Goal: Navigation & Orientation: Find specific page/section

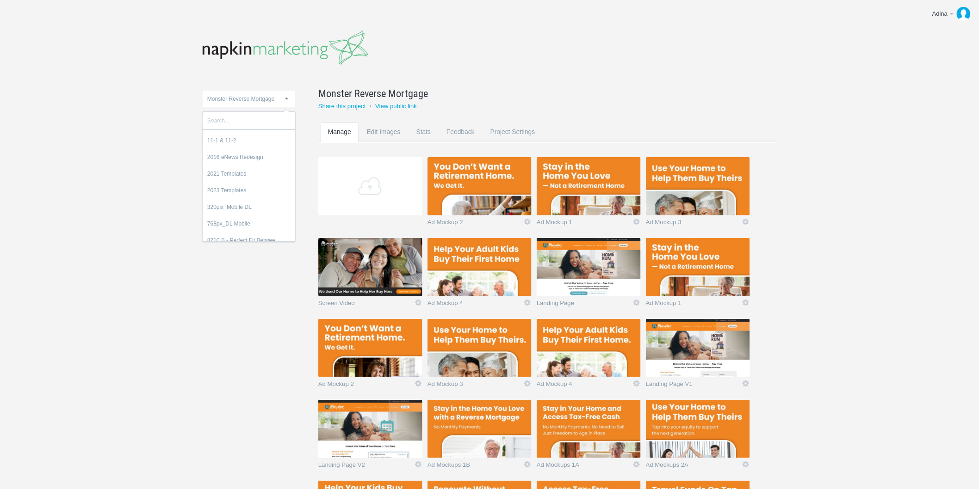
scroll to position [6854, 0]
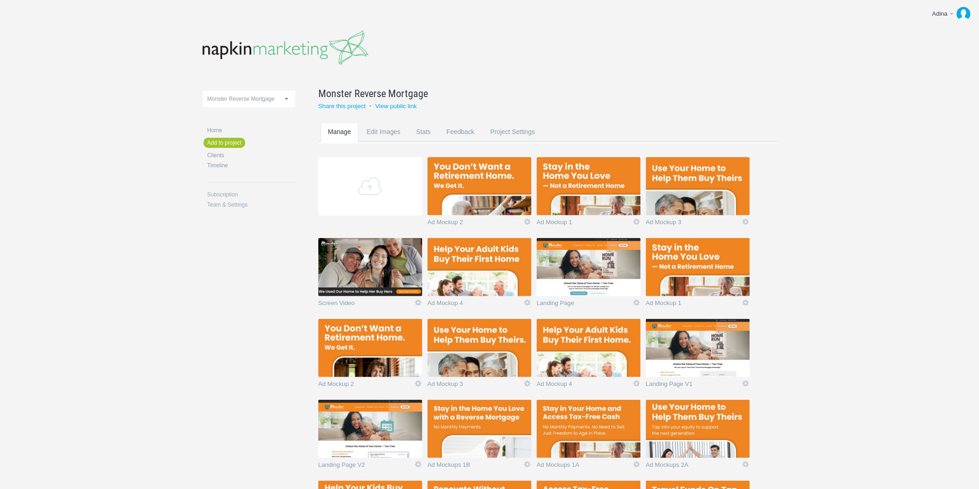
click at [259, 99] on span "Monster Reverse Mortgage" at bounding box center [240, 99] width 67 height 6
click at [214, 156] on link "Clients" at bounding box center [251, 156] width 88 height 6
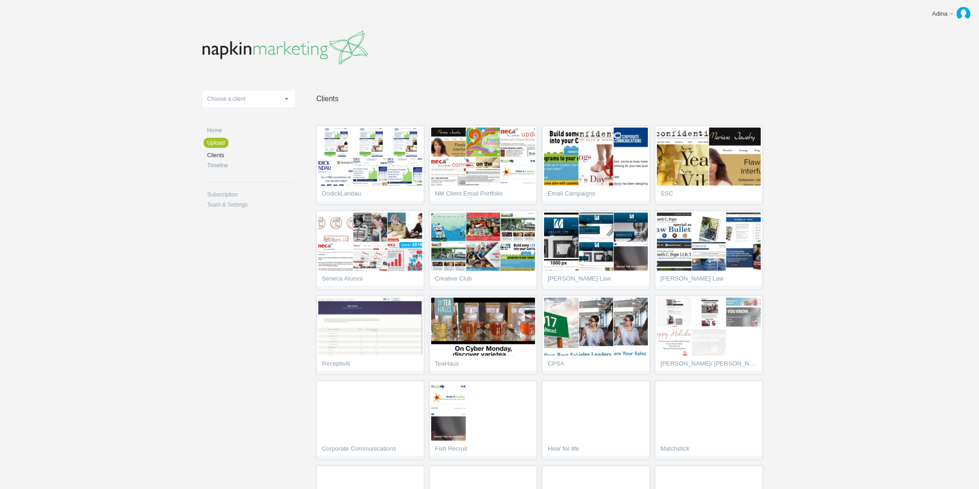
click at [259, 99] on link "Choose a client" at bounding box center [249, 99] width 92 height 17
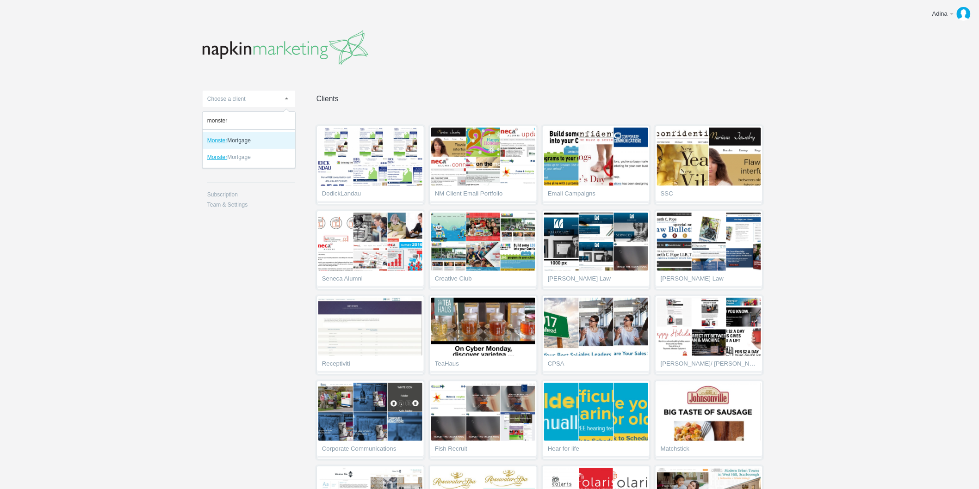
type input "monster"
click at [232, 139] on li "Monster Mortgage" at bounding box center [249, 140] width 92 height 17
click at [218, 138] on link "Upload" at bounding box center [215, 143] width 25 height 10
click at [274, 102] on link "Choose a client" at bounding box center [249, 99] width 92 height 17
type input "mon"
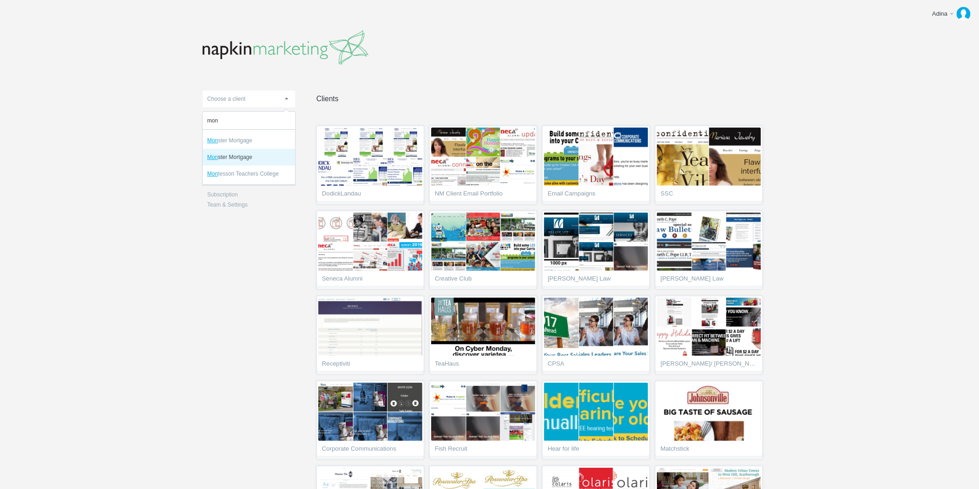
click at [253, 154] on li "Mon ster Mortgage" at bounding box center [249, 157] width 92 height 17
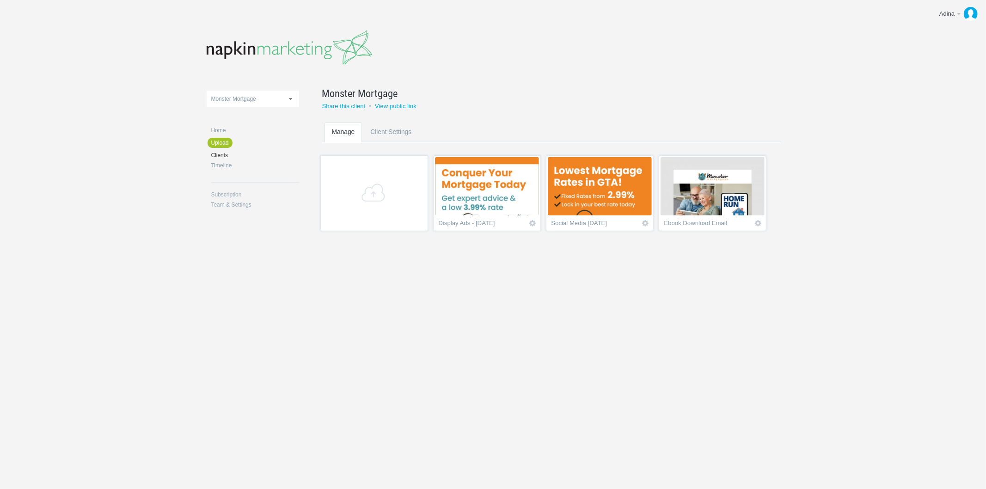
scroll to position [2227, 0]
click at [250, 98] on span "Monster Mortgage" at bounding box center [233, 99] width 45 height 6
type input "monster"
click at [222, 140] on em "Monster" at bounding box center [221, 140] width 20 height 6
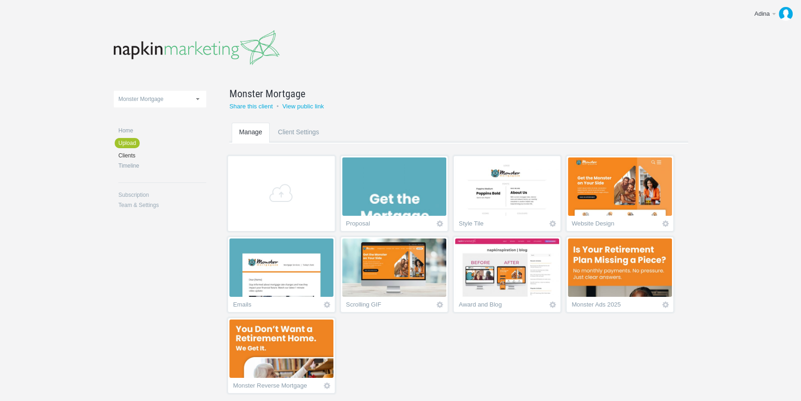
drag, startPoint x: 978, startPoint y: 0, endPoint x: 603, endPoint y: 373, distance: 529.1
click at [603, 373] on section "+ Proposal Icon View project Remove Style Tile Icon View project Remove Website…" at bounding box center [465, 277] width 473 height 240
click at [491, 197] on img at bounding box center [507, 186] width 104 height 58
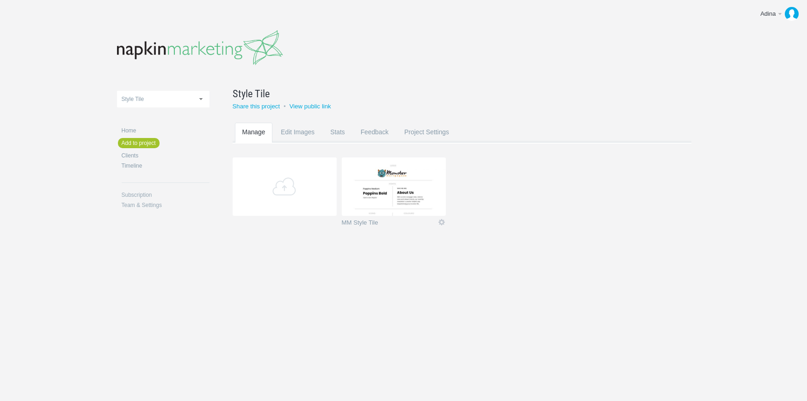
click at [391, 182] on img at bounding box center [394, 186] width 104 height 58
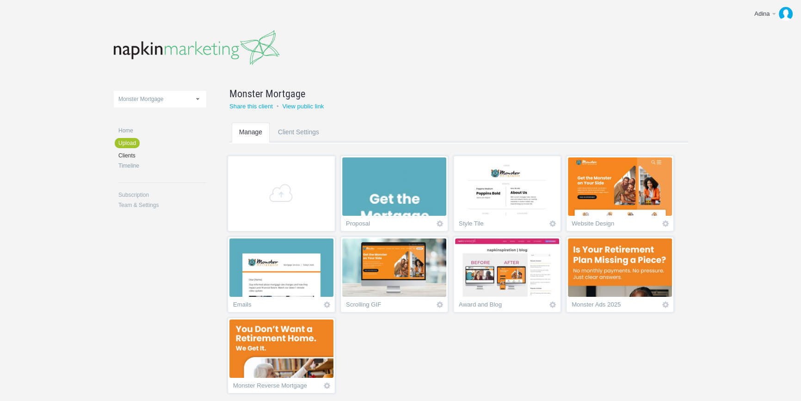
click at [614, 177] on img at bounding box center [620, 186] width 104 height 58
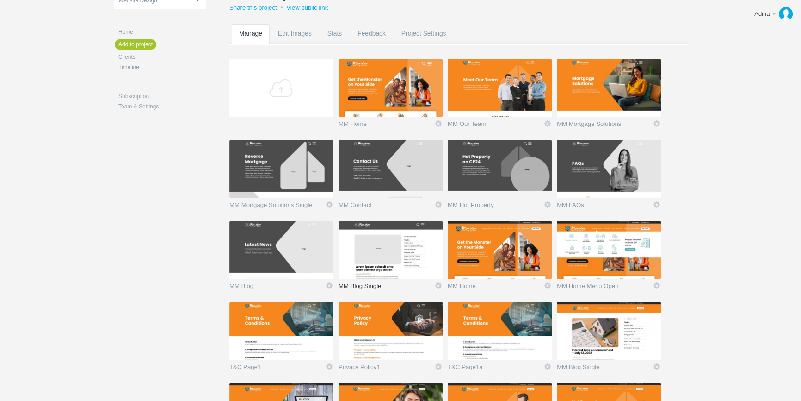
scroll to position [126, 0]
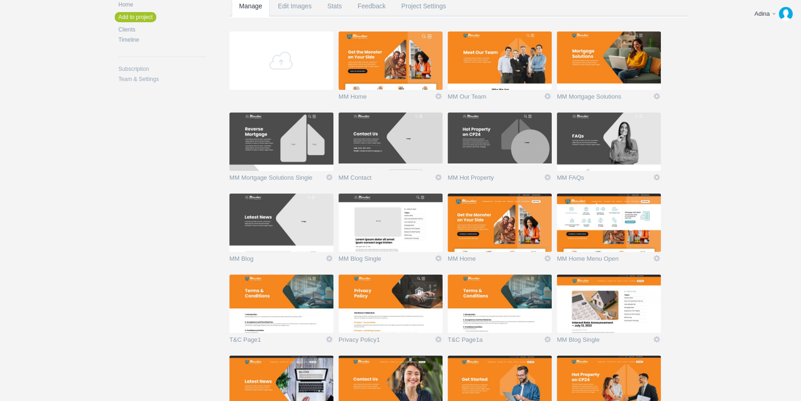
click at [307, 141] on img at bounding box center [281, 141] width 104 height 58
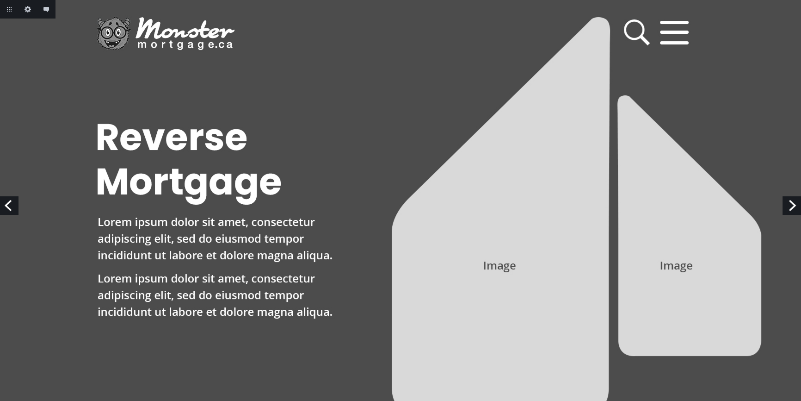
click at [789, 203] on link "Next" at bounding box center [792, 205] width 18 height 18
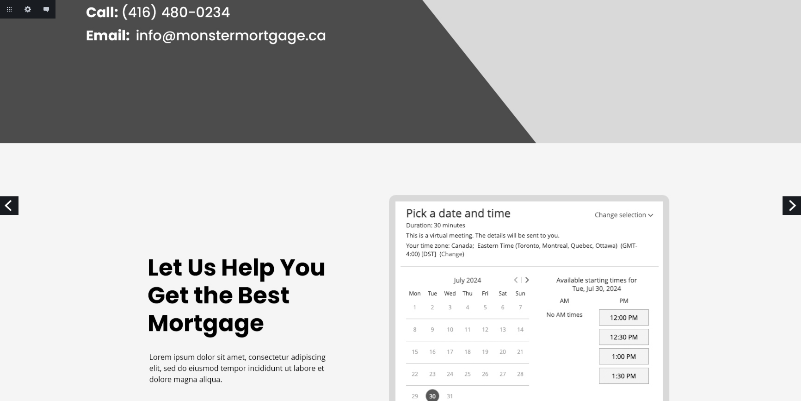
scroll to position [38, 0]
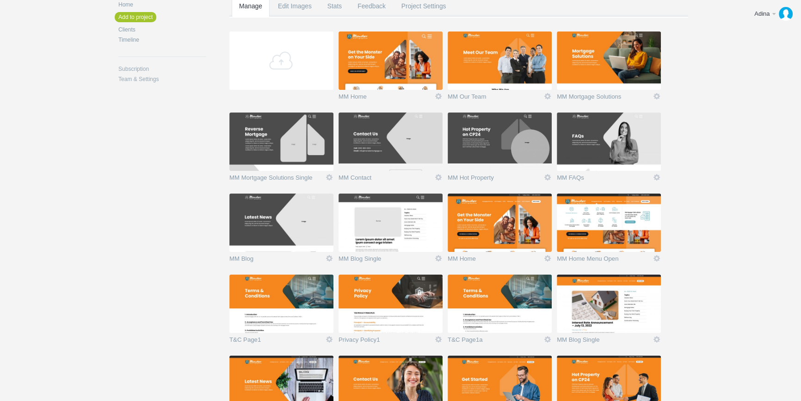
scroll to position [126, 0]
click at [376, 60] on img at bounding box center [391, 60] width 104 height 58
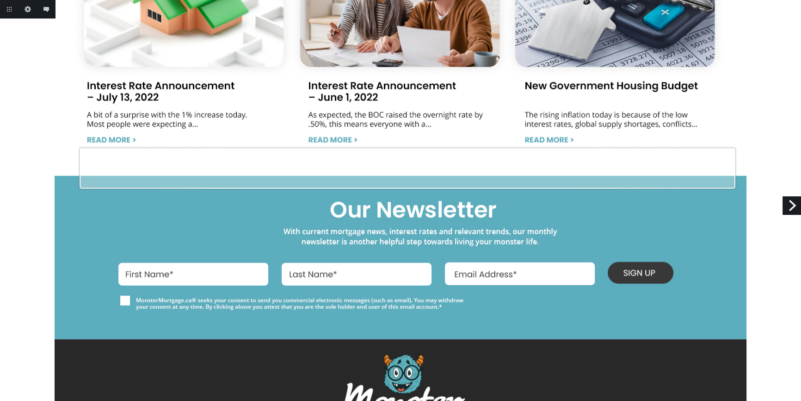
scroll to position [2759, 0]
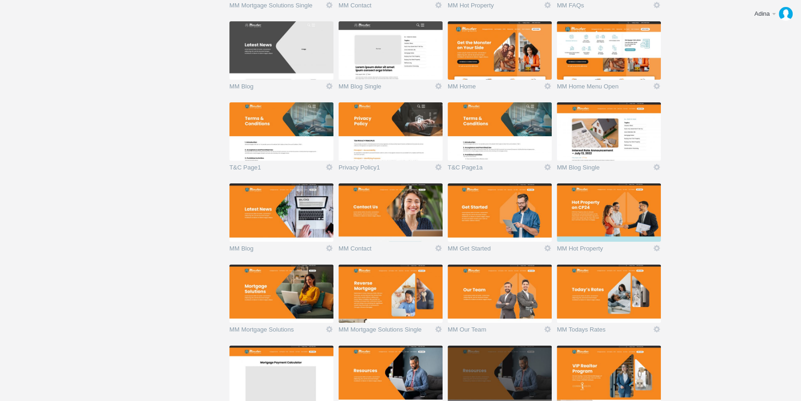
scroll to position [264, 0]
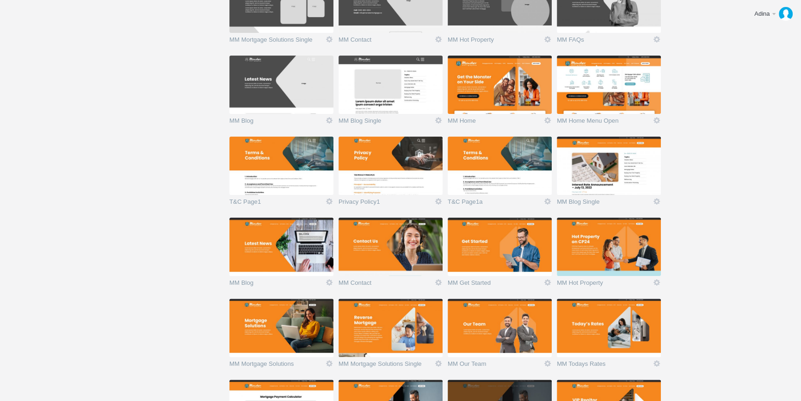
click at [610, 68] on img at bounding box center [609, 84] width 104 height 58
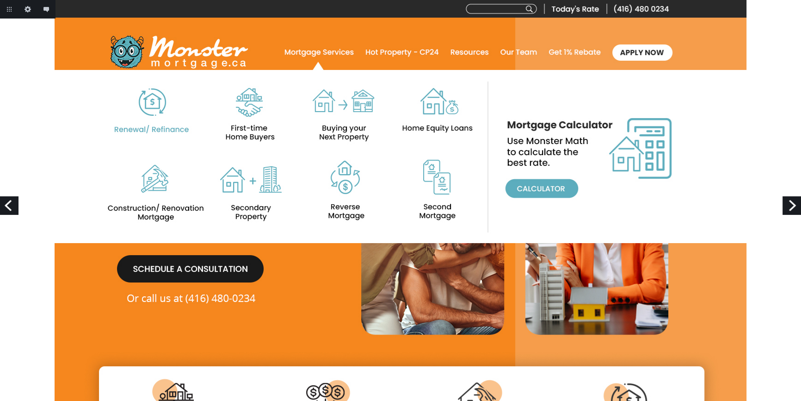
click at [790, 211] on link "Next" at bounding box center [792, 205] width 18 height 18
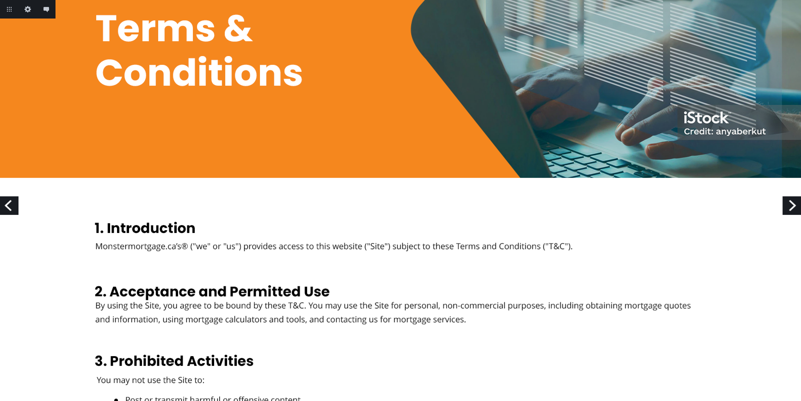
scroll to position [168, 0]
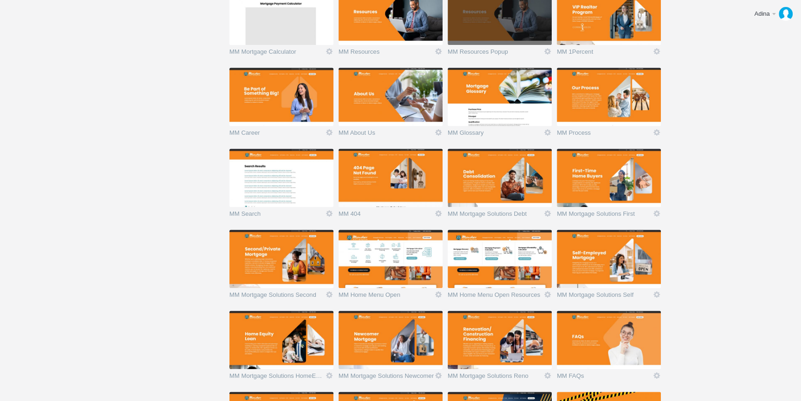
scroll to position [684, 0]
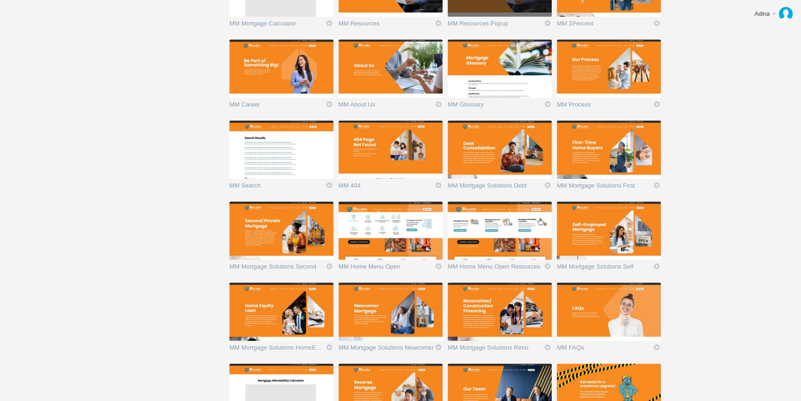
click at [498, 232] on img at bounding box center [500, 230] width 104 height 58
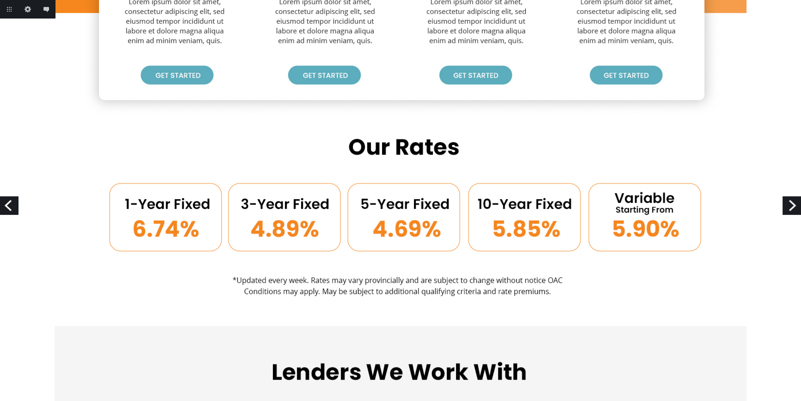
scroll to position [504, 0]
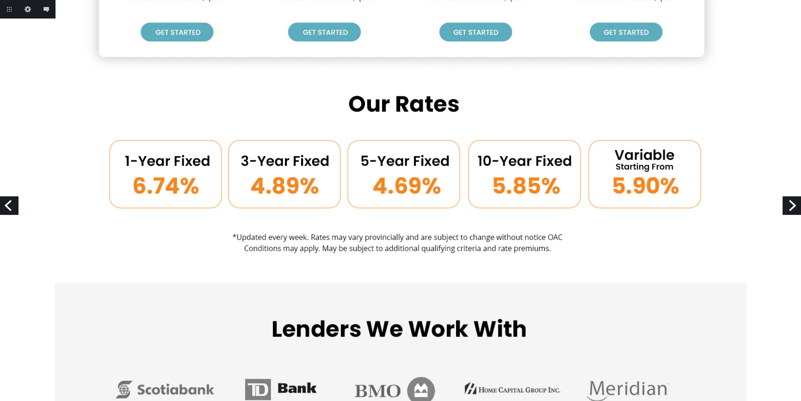
click at [46, 9] on link "Add annotation" at bounding box center [46, 9] width 18 height 18
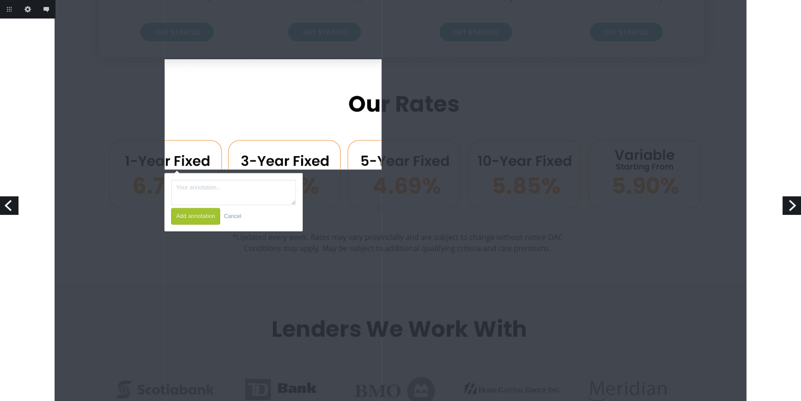
drag, startPoint x: 165, startPoint y: 59, endPoint x: 382, endPoint y: 169, distance: 243.2
click at [238, 215] on link "Cancel" at bounding box center [232, 216] width 17 height 17
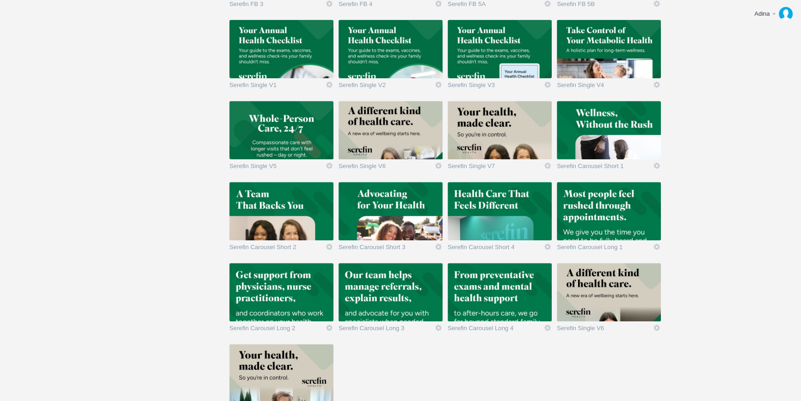
scroll to position [462, 0]
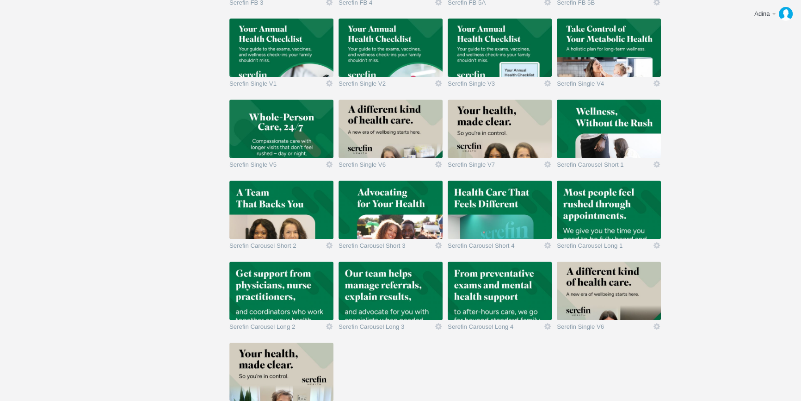
click at [303, 213] on img at bounding box center [281, 209] width 104 height 58
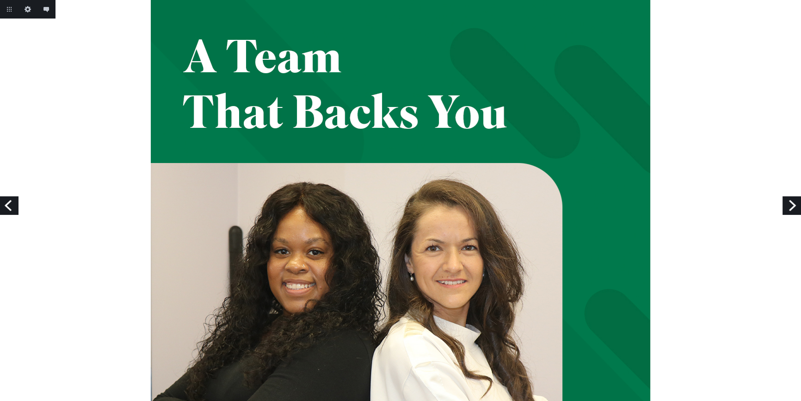
click at [789, 207] on link "Next" at bounding box center [792, 205] width 18 height 18
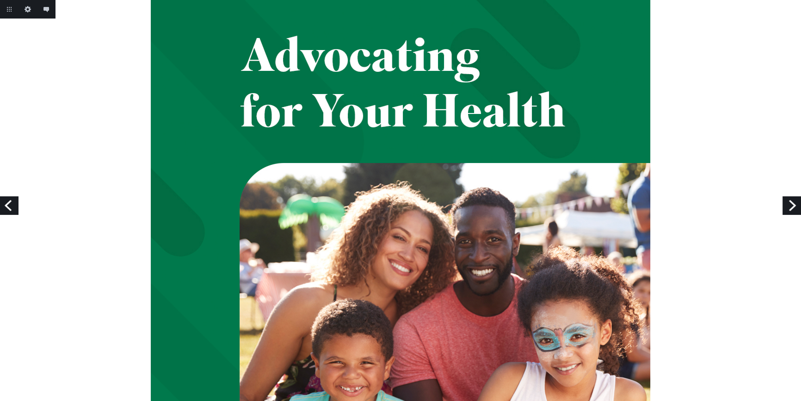
click at [789, 207] on link "Next" at bounding box center [792, 205] width 18 height 18
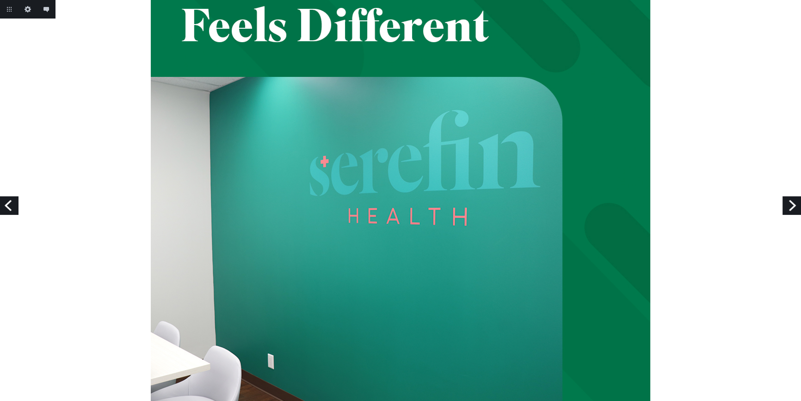
scroll to position [99, 0]
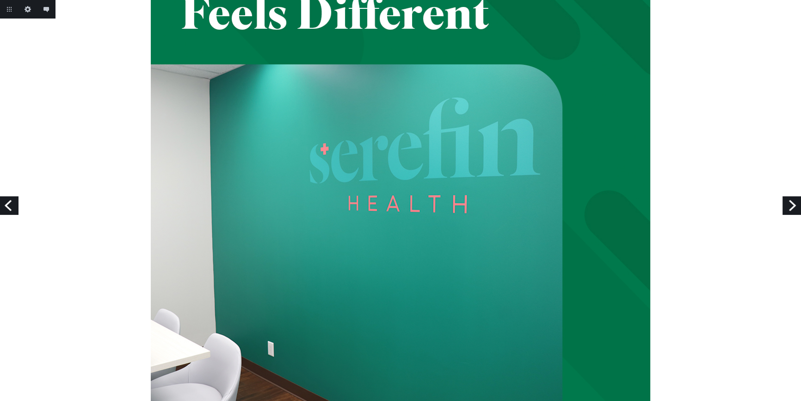
click at [791, 210] on link "Next" at bounding box center [792, 205] width 18 height 18
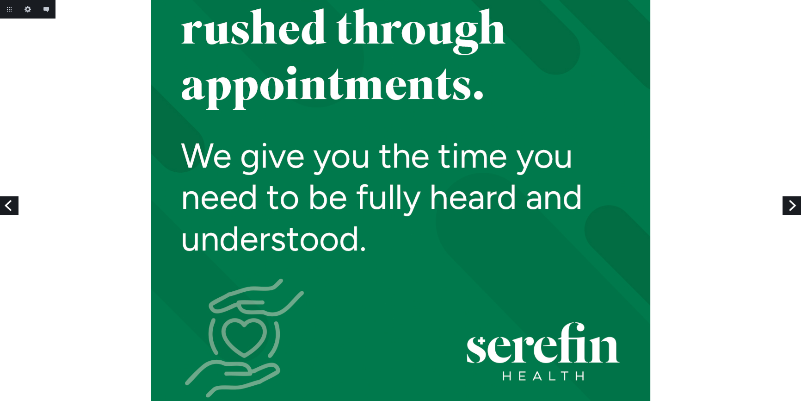
scroll to position [99, 0]
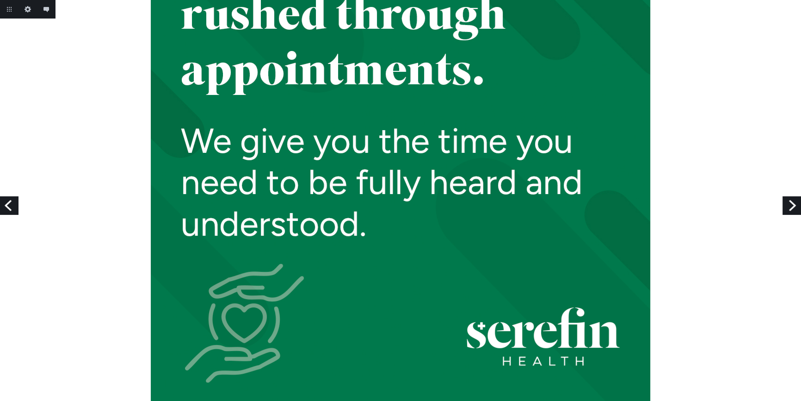
click at [791, 204] on link "Next" at bounding box center [792, 205] width 18 height 18
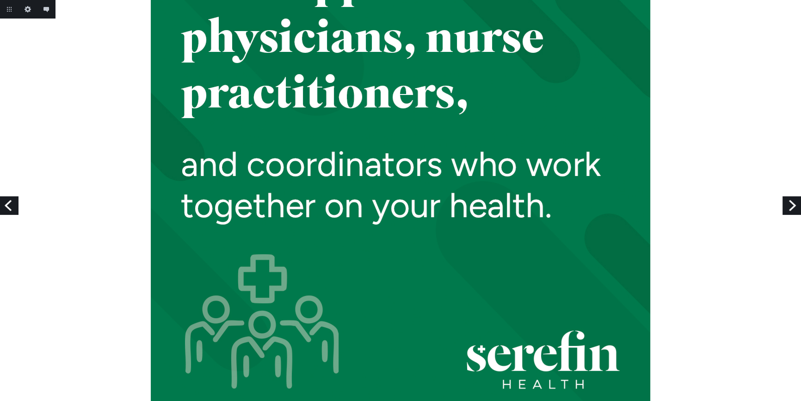
scroll to position [99, 0]
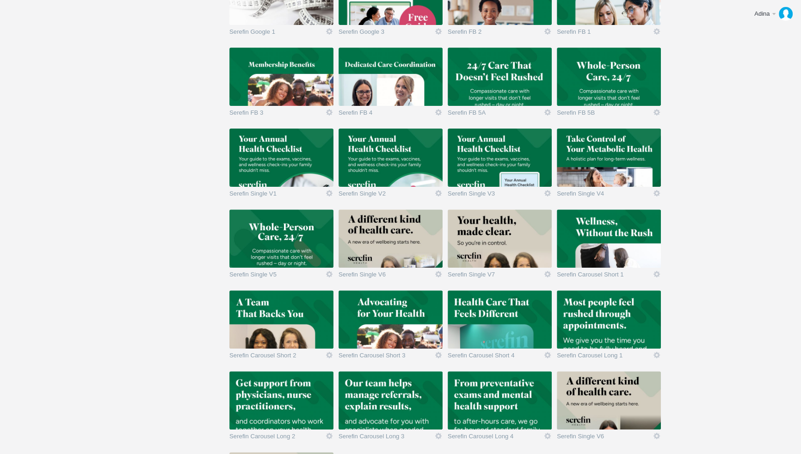
scroll to position [378, 0]
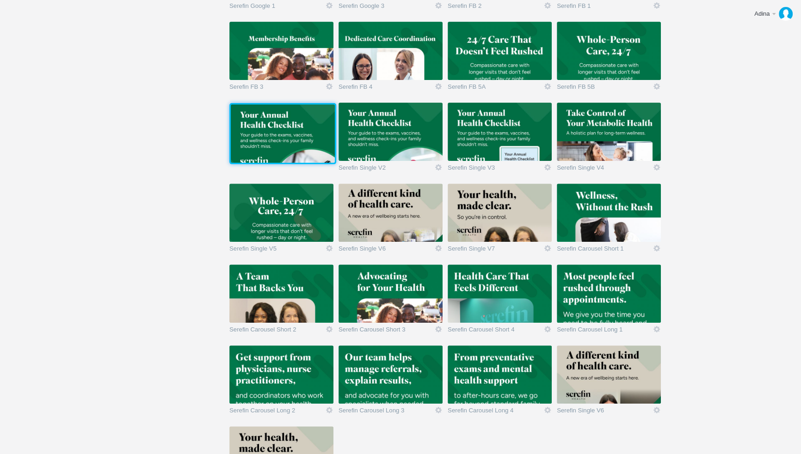
click at [295, 148] on img at bounding box center [283, 134] width 104 height 58
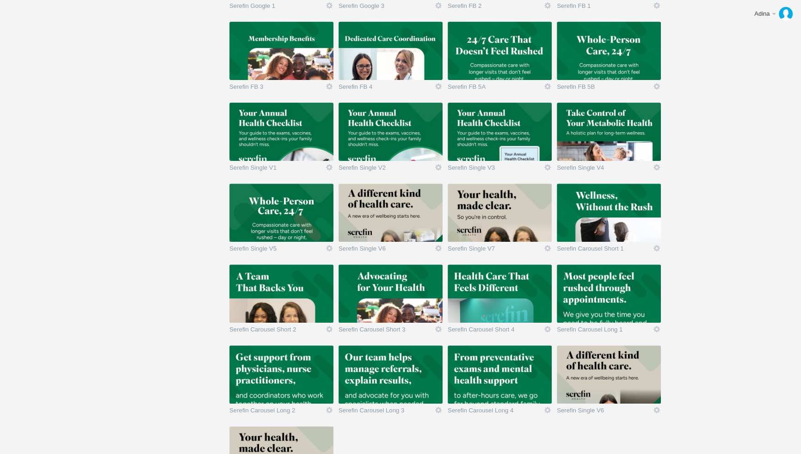
click at [299, 138] on img at bounding box center [281, 132] width 104 height 58
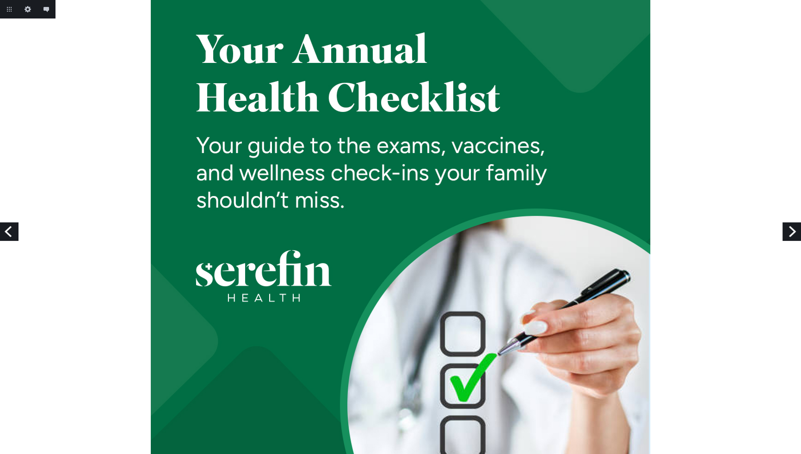
click at [790, 235] on link "Next" at bounding box center [792, 231] width 18 height 18
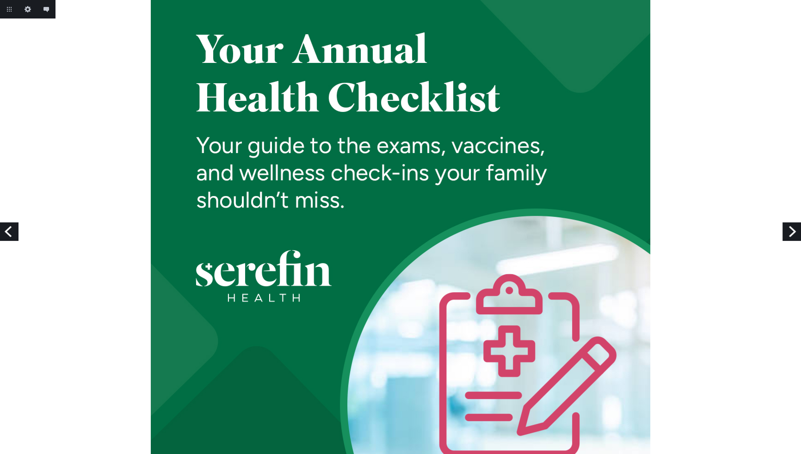
click at [790, 235] on link "Next" at bounding box center [792, 231] width 18 height 18
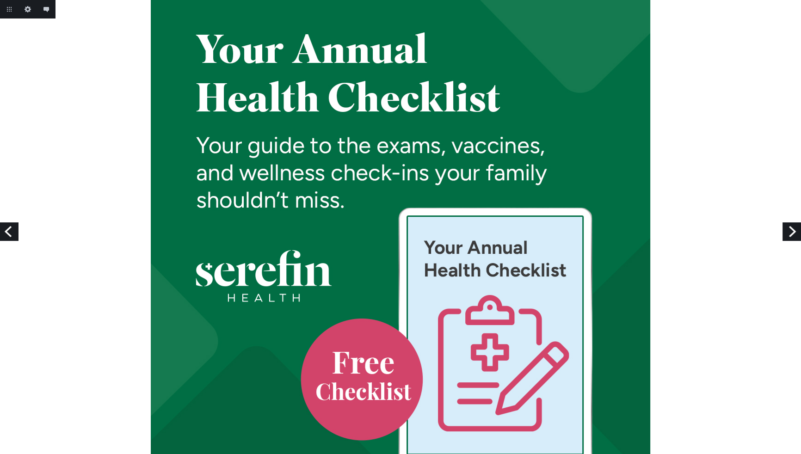
click at [790, 235] on link "Next" at bounding box center [792, 231] width 18 height 18
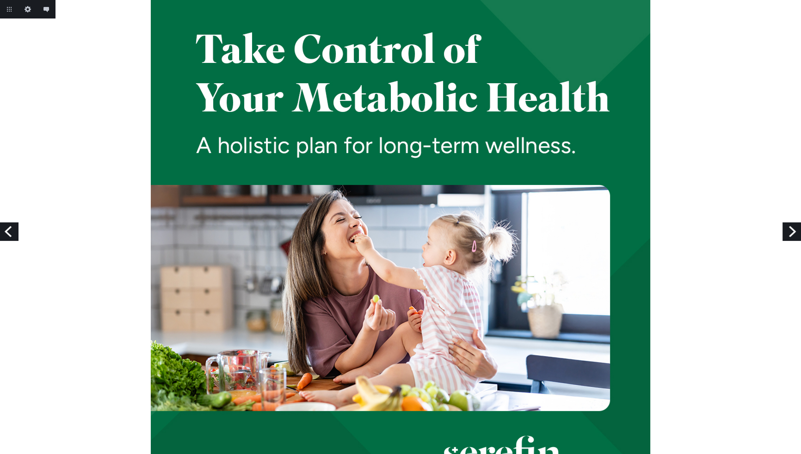
click at [790, 235] on link "Next" at bounding box center [792, 231] width 18 height 18
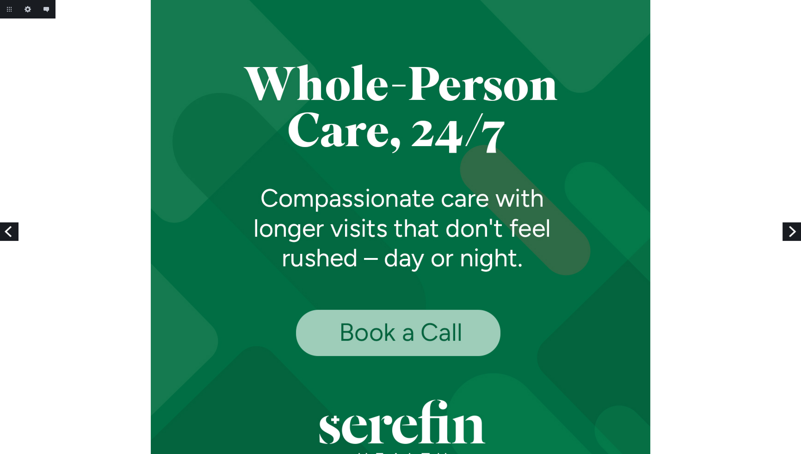
click at [790, 235] on link "Next" at bounding box center [792, 231] width 18 height 18
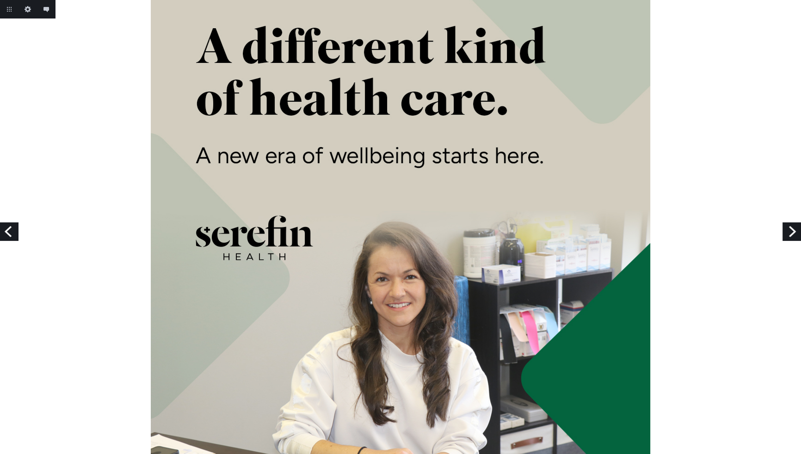
click at [790, 235] on link "Next" at bounding box center [792, 231] width 18 height 18
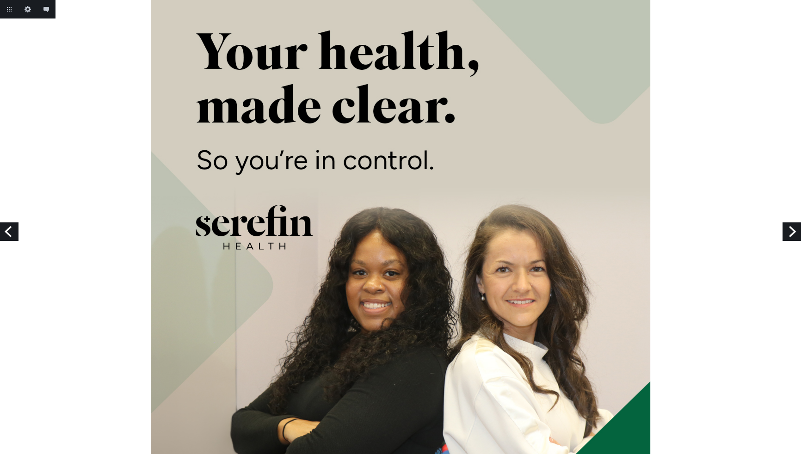
click at [790, 235] on link "Next" at bounding box center [792, 231] width 18 height 18
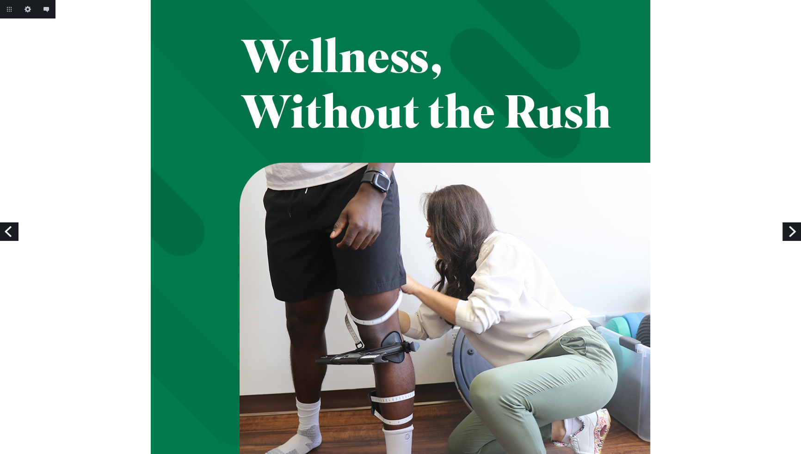
click at [796, 226] on link "Next" at bounding box center [792, 231] width 18 height 18
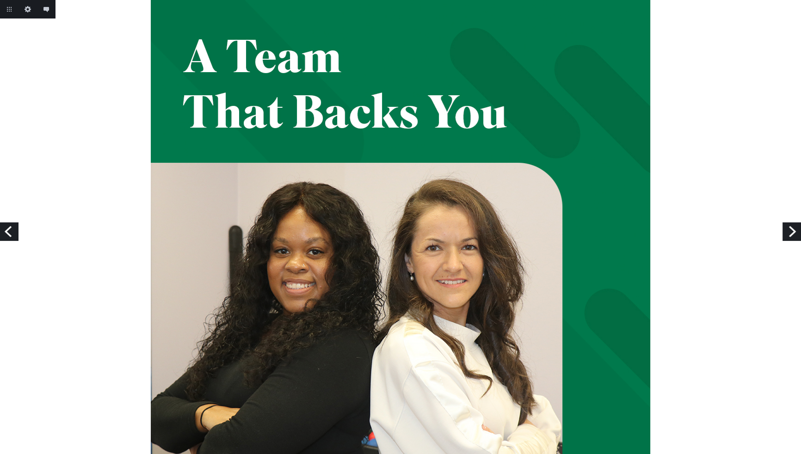
click at [796, 226] on link "Next" at bounding box center [792, 231] width 18 height 18
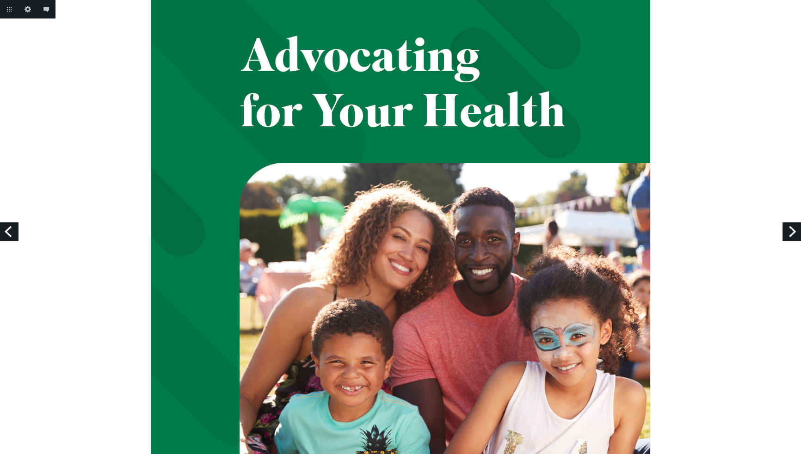
click at [796, 226] on link "Next" at bounding box center [792, 231] width 18 height 18
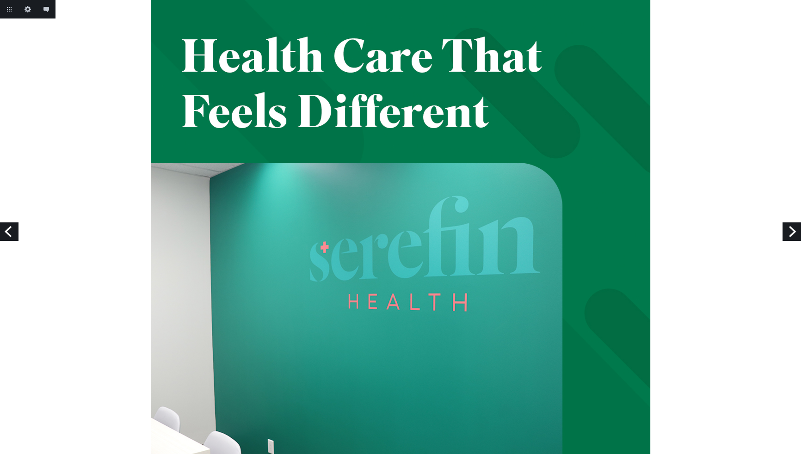
click at [796, 226] on link "Next" at bounding box center [792, 231] width 18 height 18
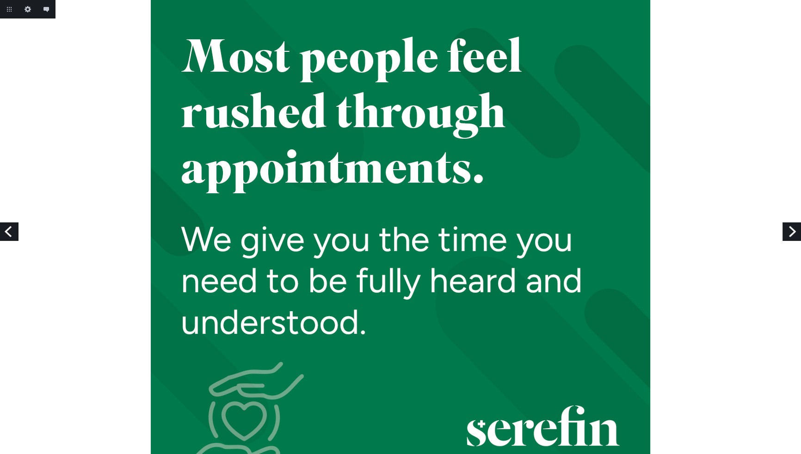
click at [796, 226] on link "Next" at bounding box center [792, 231] width 18 height 18
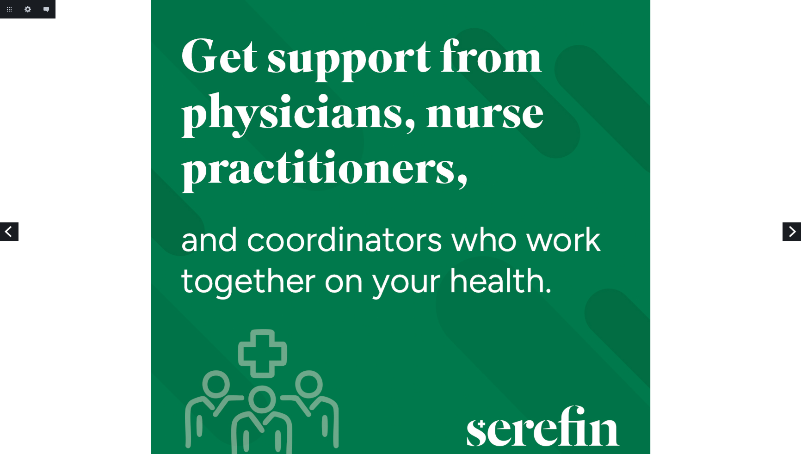
scroll to position [45, 0]
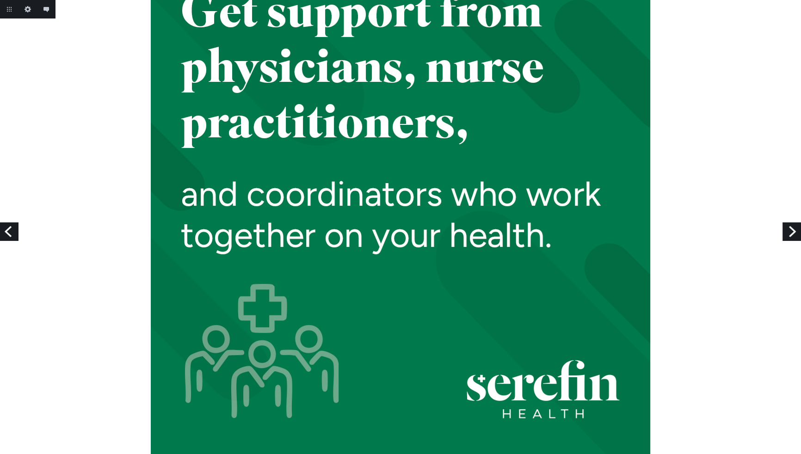
click at [795, 232] on link "Next" at bounding box center [792, 231] width 18 height 18
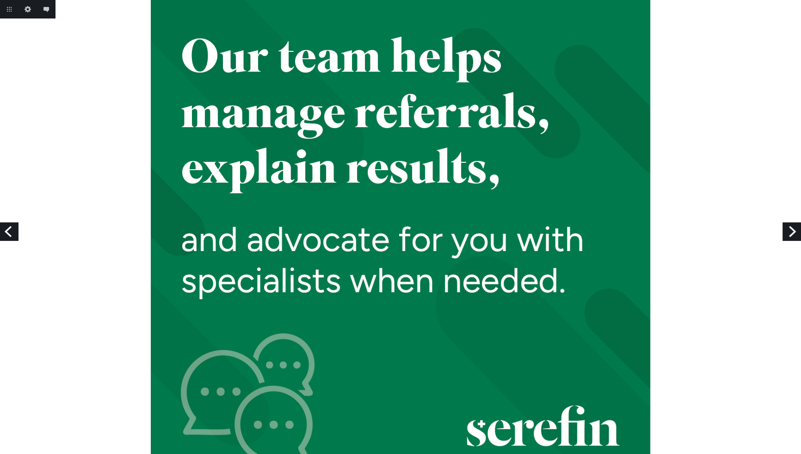
click at [795, 232] on link "Next" at bounding box center [792, 231] width 18 height 18
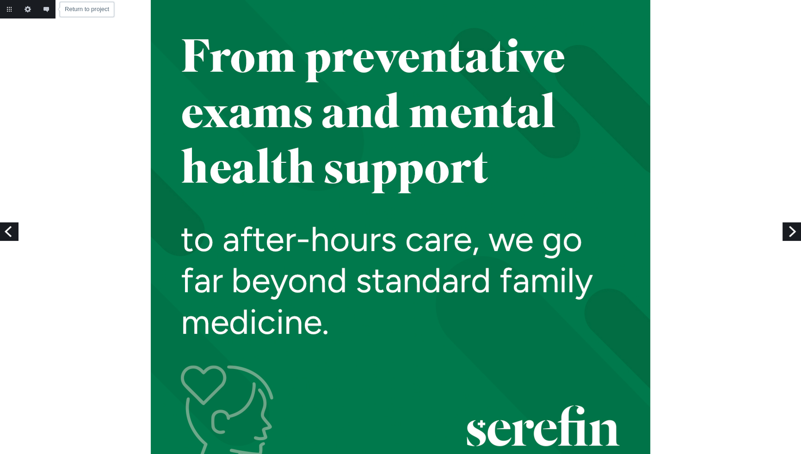
click at [6, 8] on link "Return to project" at bounding box center [9, 9] width 18 height 18
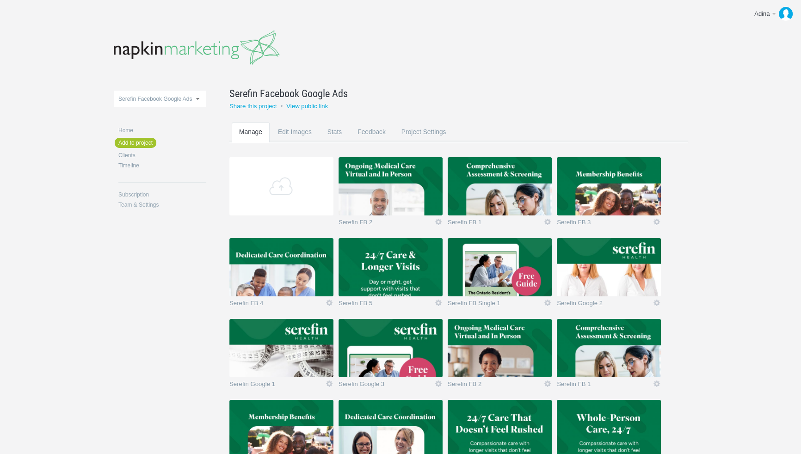
click at [31, 12] on body "Adina Edit profile Help & Contact Log out Upload 11-1 & 11-2 2016 eNews Redesig…" at bounding box center [400, 227] width 801 height 454
click at [733, 263] on body "Adina Edit profile Help & Contact Log out Upload 11-1 & 11-2 2016 eNews Redesig…" at bounding box center [400, 227] width 801 height 454
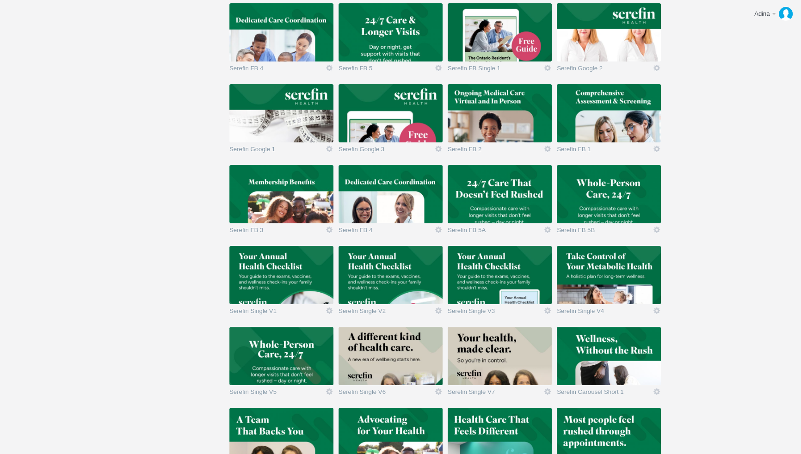
scroll to position [378, 0]
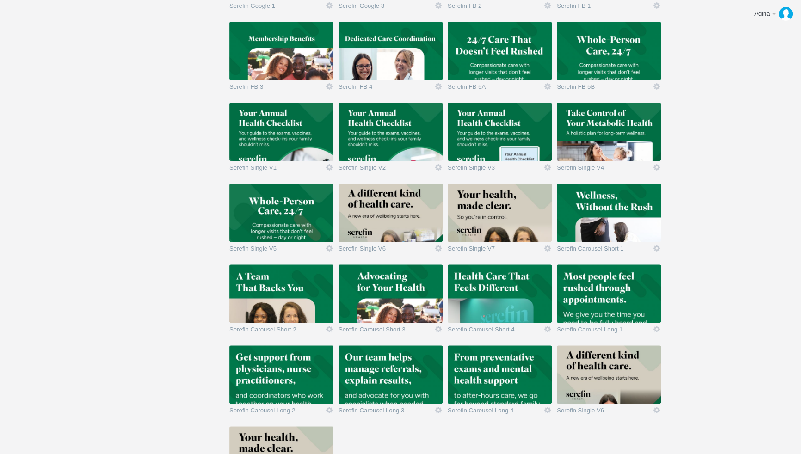
click at [132, 252] on div "11-1 & 11-2 2016 eNews Redesign 2021 Templates 2023 Templates 320pix_Mobile DL …" at bounding box center [400, 87] width 573 height 930
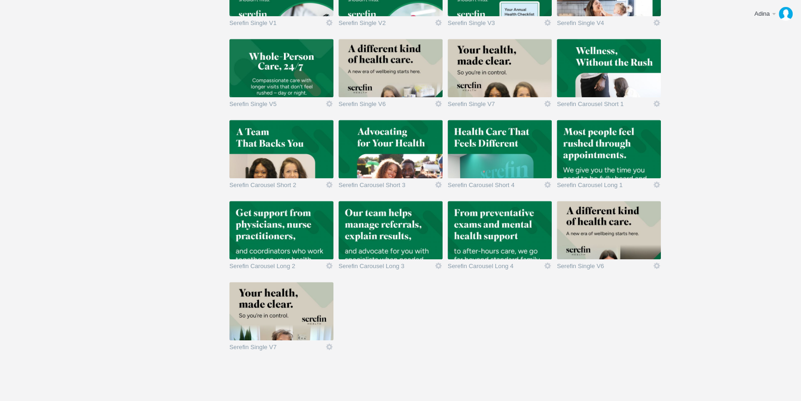
scroll to position [529, 0]
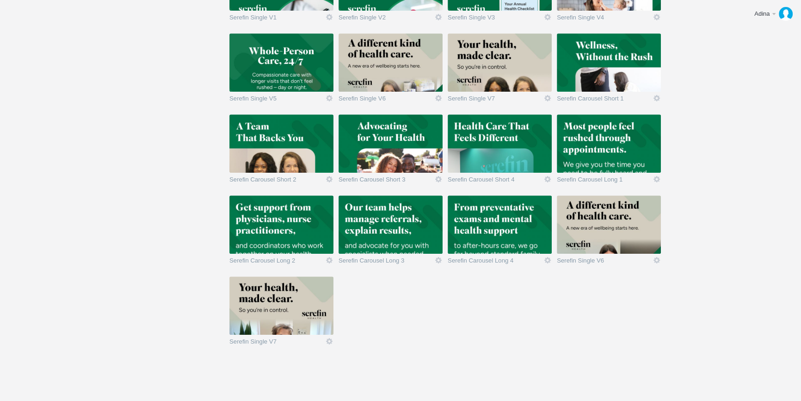
click at [296, 307] on img at bounding box center [281, 305] width 104 height 58
